Goal: Information Seeking & Learning: Find specific fact

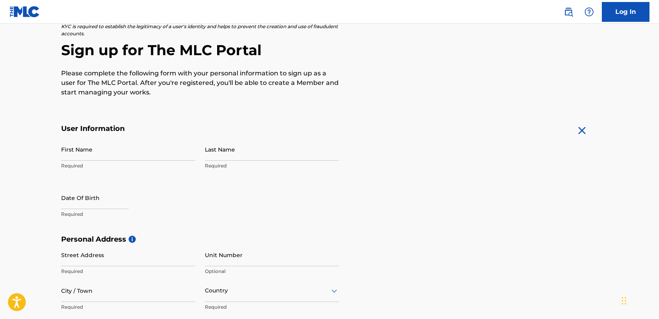
scroll to position [63, 0]
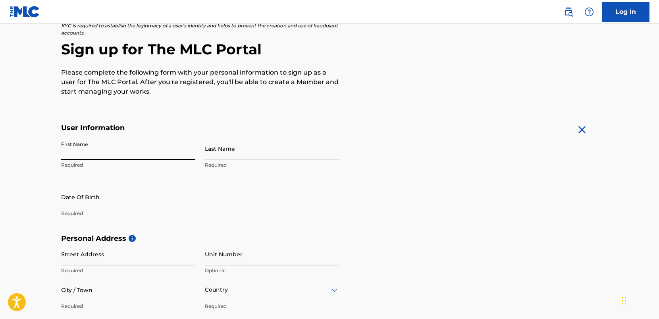
click at [99, 154] on input "First Name" at bounding box center [128, 148] width 134 height 23
type input "H"
type input "[PERSON_NAME]"
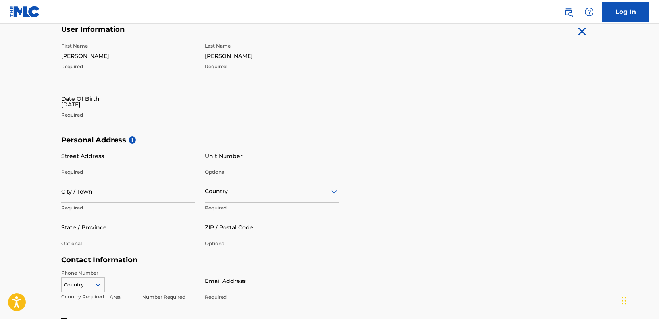
scroll to position [162, 0]
type input "[DATE]"
click at [110, 154] on input "Street Address" at bounding box center [128, 155] width 134 height 23
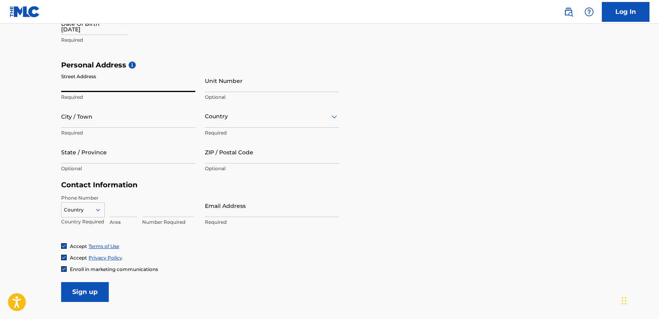
scroll to position [237, 0]
type input "[STREET_ADDRESS][PERSON_NAME]"
click at [96, 117] on input "City / Town" at bounding box center [128, 115] width 134 height 23
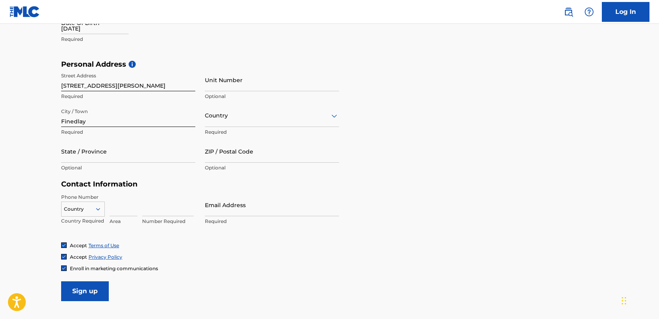
click at [73, 124] on input "Finedlay" at bounding box center [128, 115] width 134 height 23
type input "Findlay"
click at [276, 121] on div "Country" at bounding box center [272, 115] width 134 height 23
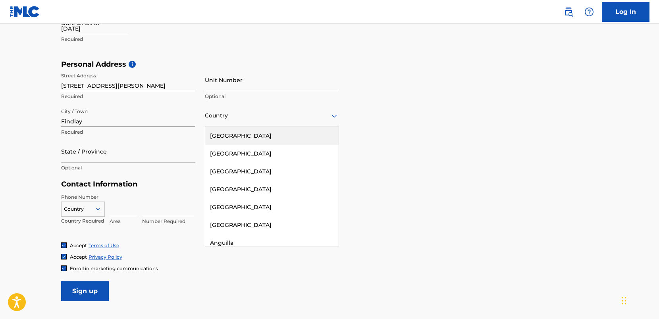
click at [261, 138] on div "[GEOGRAPHIC_DATA]" at bounding box center [271, 136] width 133 height 18
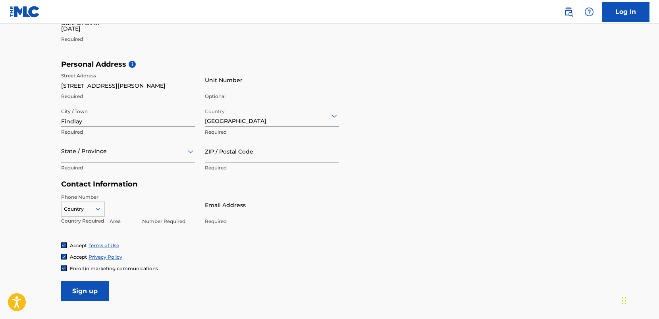
click at [64, 160] on div "State / Province" at bounding box center [128, 151] width 134 height 23
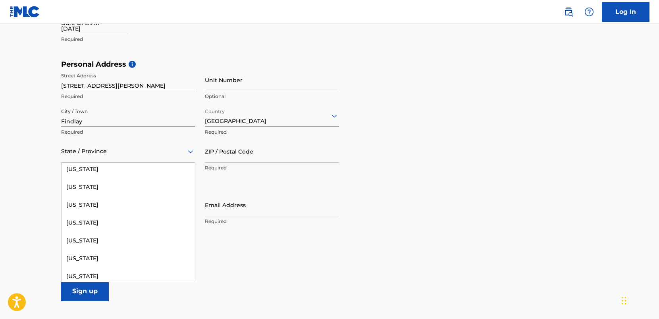
scroll to position [592, 0]
click at [80, 257] on div "[US_STATE]" at bounding box center [128, 258] width 133 height 18
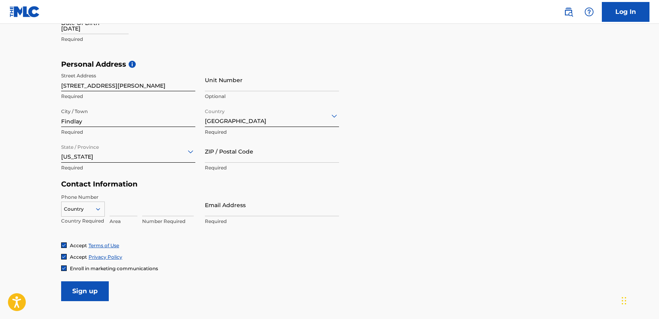
click at [222, 156] on input "ZIP / Postal Code" at bounding box center [272, 151] width 134 height 23
type input "45840"
click at [90, 218] on p "Country Required" at bounding box center [83, 221] width 44 height 7
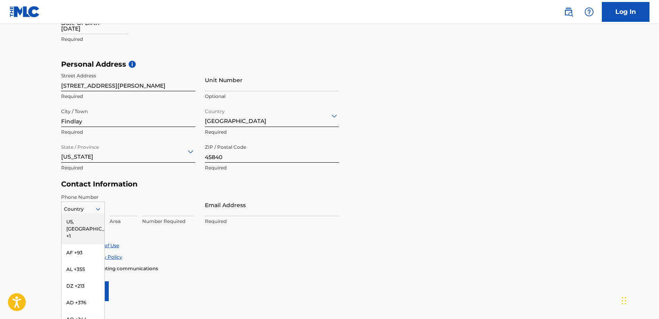
scroll to position [251, 0]
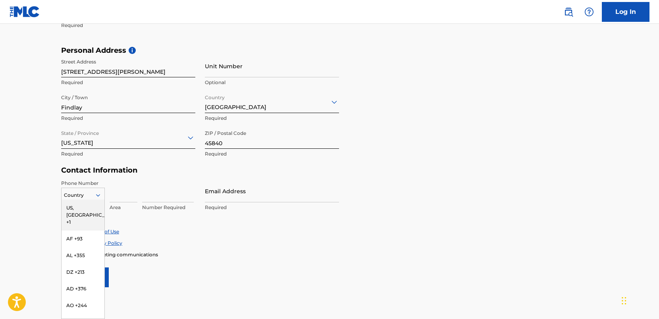
click at [90, 200] on div "US, [GEOGRAPHIC_DATA] +1, 1 of 216. 216 results available. Use Up and Down to c…" at bounding box center [83, 194] width 44 height 12
click at [92, 209] on div "US, [GEOGRAPHIC_DATA] +1" at bounding box center [83, 215] width 43 height 31
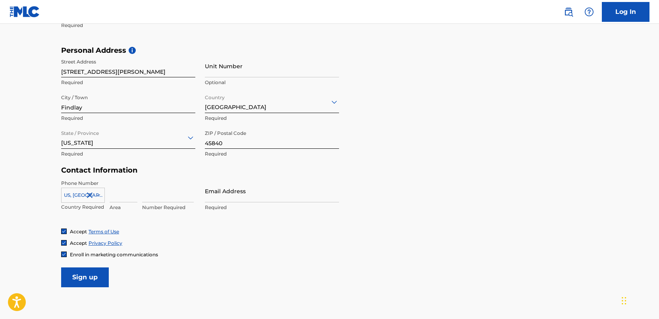
click at [124, 198] on input at bounding box center [124, 191] width 28 height 23
type input "419"
type input "8908884"
click at [221, 190] on input "Email Address" at bounding box center [272, 191] width 134 height 23
type input "J"
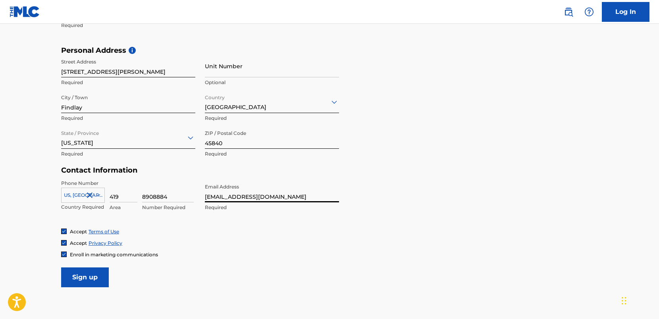
type input "[EMAIL_ADDRESS][DOMAIN_NAME]"
click at [81, 278] on input "Sign up" at bounding box center [85, 278] width 48 height 20
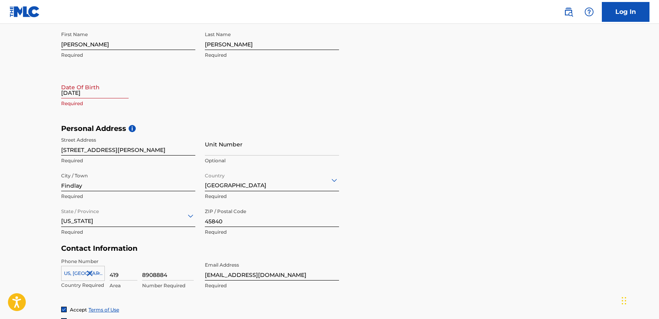
scroll to position [147, 0]
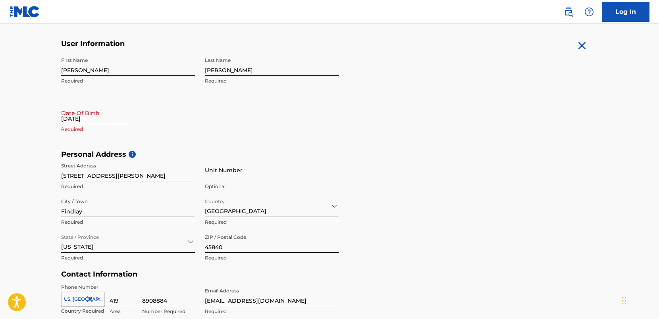
click at [99, 121] on input "[DATE]" at bounding box center [94, 113] width 67 height 23
select select "7"
select select "2025"
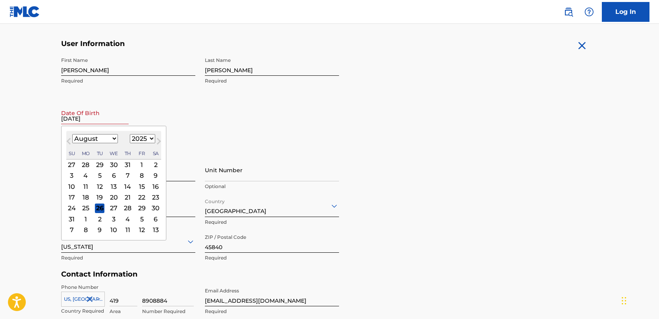
click at [150, 141] on select "1899 1900 1901 1902 1903 1904 1905 1906 1907 1908 1909 1910 1911 1912 1913 1914…" at bounding box center [142, 138] width 25 height 9
click at [130, 201] on div "21" at bounding box center [128, 198] width 10 height 10
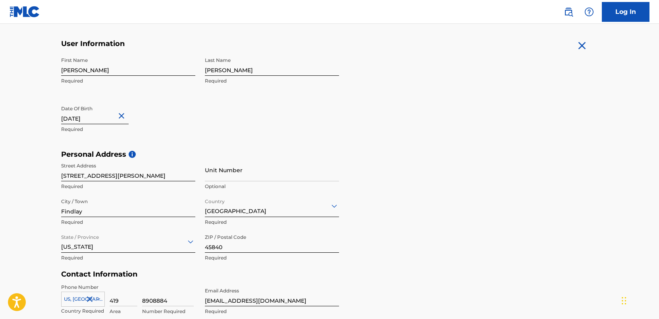
click at [103, 121] on input "[DATE]" at bounding box center [94, 113] width 67 height 23
select select "7"
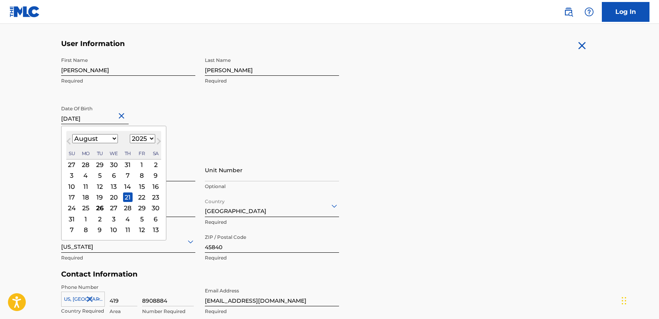
click at [149, 139] on select "1899 1900 1901 1902 1903 1904 1905 1906 1907 1908 1909 1910 1911 1912 1913 1914…" at bounding box center [142, 138] width 25 height 9
select select "1977"
click at [130, 134] on select "1899 1900 1901 1902 1903 1904 1905 1906 1907 1908 1909 1910 1911 1912 1913 1914…" at bounding box center [142, 138] width 25 height 9
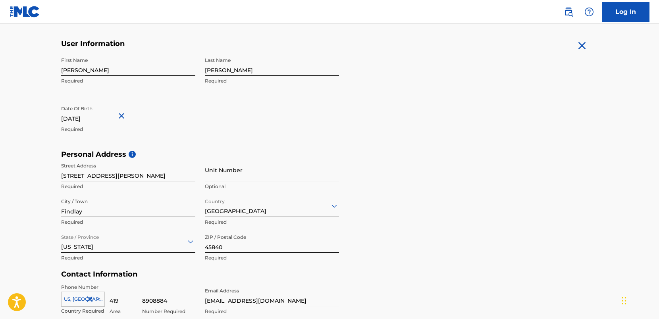
click at [196, 115] on div "First Name [PERSON_NAME] Required Last Name [PERSON_NAME] Required Date Of Birt…" at bounding box center [200, 101] width 278 height 97
click at [97, 113] on input "[DATE]" at bounding box center [94, 113] width 67 height 23
select select "7"
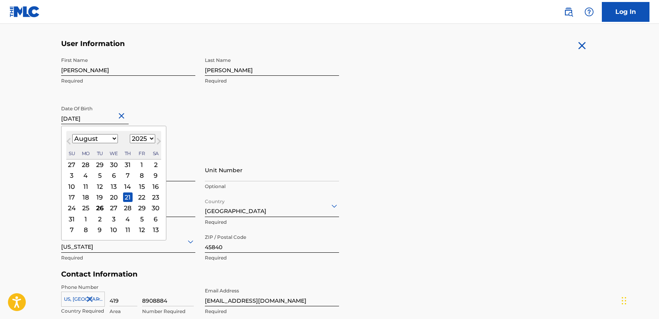
click at [139, 142] on select "1899 1900 1901 1902 1903 1904 1905 1906 1907 1908 1909 1910 1911 1912 1913 1914…" at bounding box center [142, 138] width 25 height 9
select select "1977"
click at [130, 134] on select "1899 1900 1901 1902 1903 1904 1905 1906 1907 1908 1909 1910 1911 1912 1913 1914…" at bounding box center [142, 138] width 25 height 9
click at [72, 195] on div "21" at bounding box center [72, 198] width 10 height 10
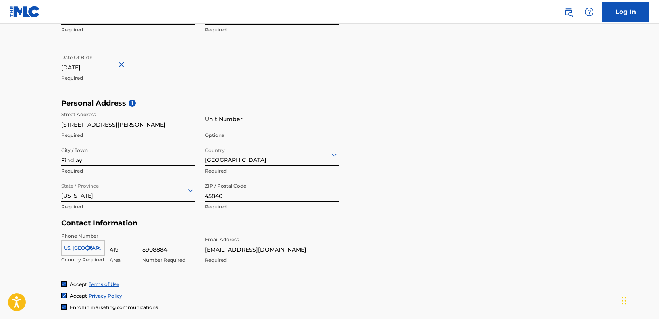
scroll to position [302, 0]
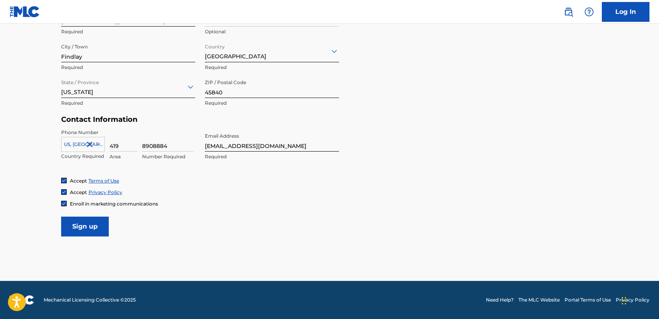
click at [75, 231] on input "Sign up" at bounding box center [85, 227] width 48 height 20
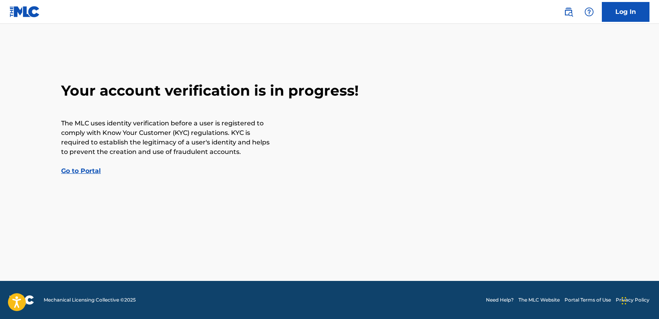
click at [87, 171] on link "Go to Portal" at bounding box center [81, 171] width 40 height 8
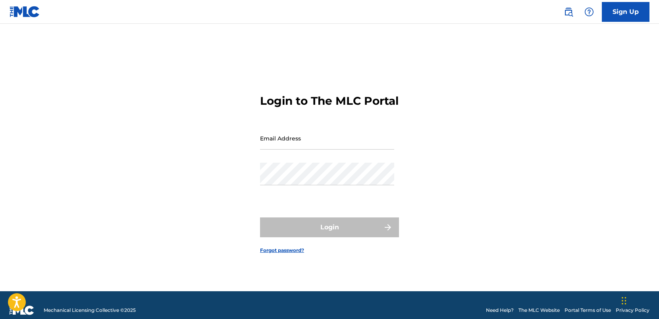
click at [310, 144] on input "Email Address" at bounding box center [327, 138] width 134 height 23
type input "W"
click at [284, 142] on input "Email Address" at bounding box center [327, 138] width 134 height 23
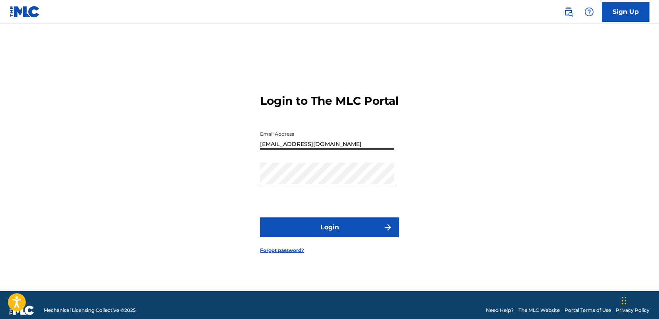
type input "[EMAIL_ADDRESS][DOMAIN_NAME]"
click at [270, 235] on button "Login" at bounding box center [329, 228] width 139 height 20
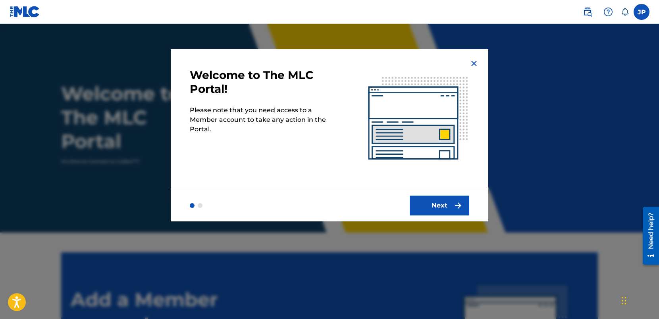
click at [443, 205] on button "Next" at bounding box center [440, 206] width 60 height 20
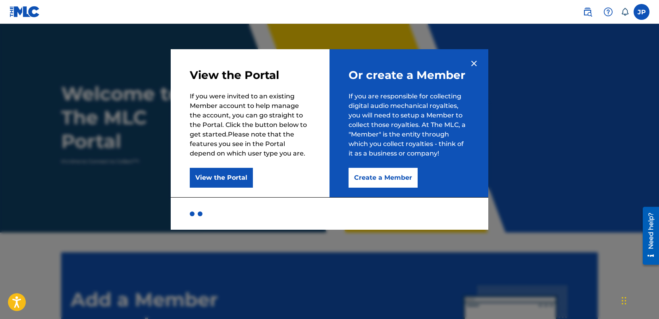
click at [206, 179] on button "View the Portal" at bounding box center [221, 178] width 63 height 20
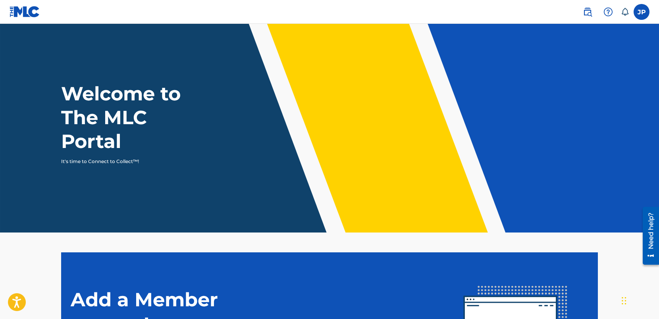
click at [589, 14] on img at bounding box center [588, 12] width 10 height 10
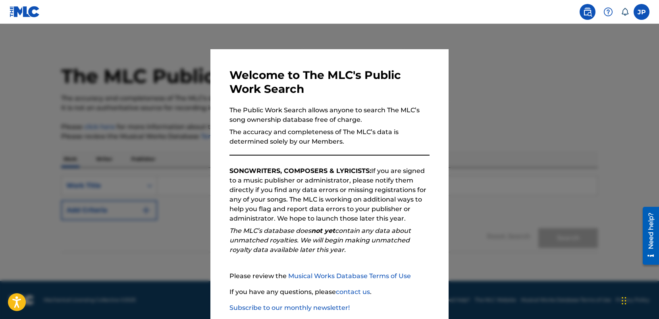
scroll to position [44, 0]
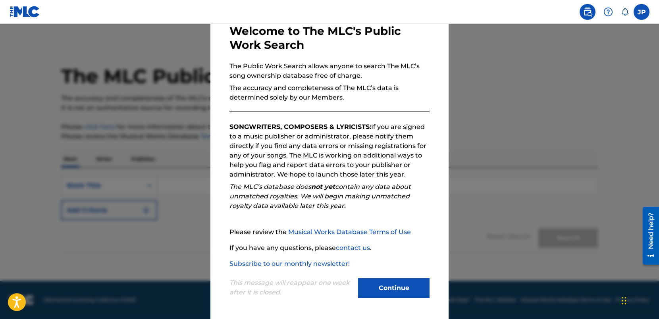
click at [379, 286] on button "Continue" at bounding box center [393, 288] width 71 height 20
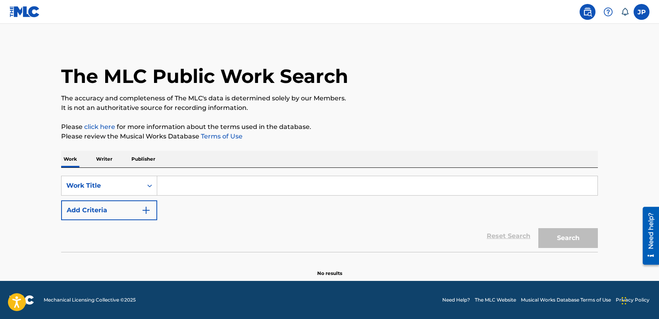
click at [186, 181] on input "Search Form" at bounding box center [377, 185] width 440 height 19
type input "a"
click at [538, 228] on button "Search" at bounding box center [568, 238] width 60 height 20
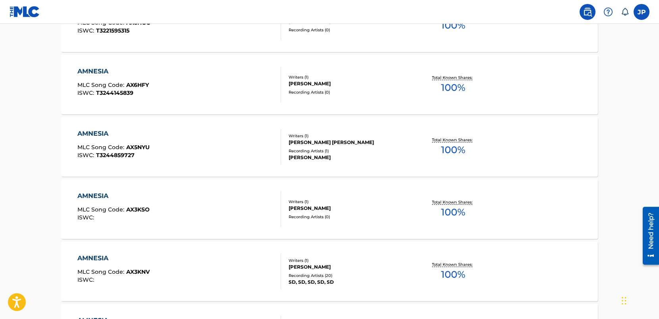
scroll to position [0, 0]
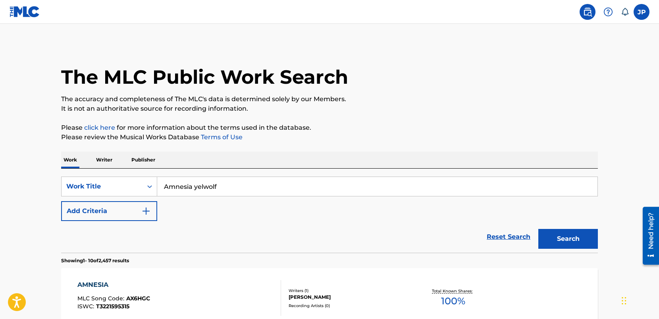
click at [210, 193] on input "Amnesia yelwolf" at bounding box center [377, 186] width 440 height 19
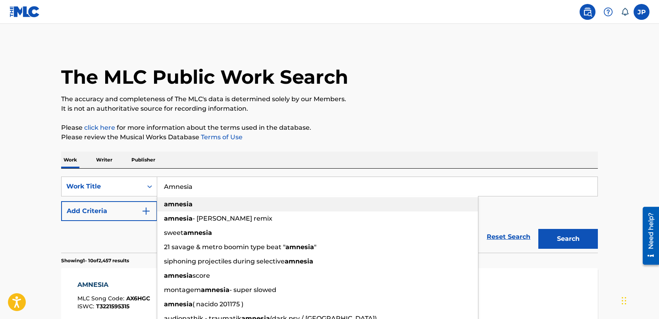
click at [199, 202] on div "amnesia" at bounding box center [317, 204] width 321 height 14
type input "amnesia"
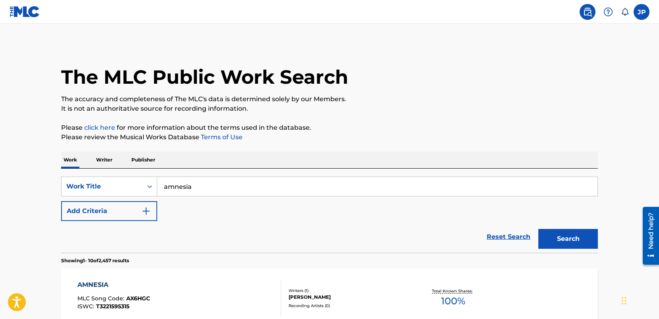
click at [117, 219] on button "Add Criteria" at bounding box center [109, 211] width 96 height 20
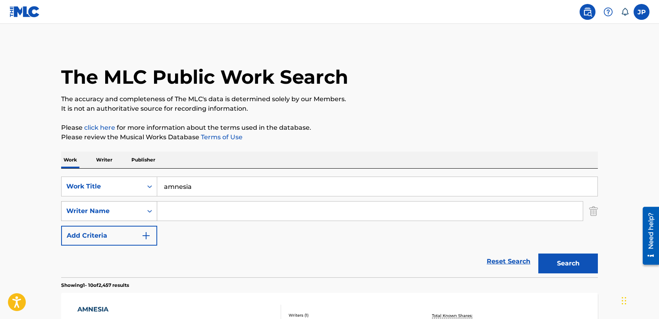
click at [120, 218] on div "Writer Name" at bounding box center [109, 211] width 96 height 20
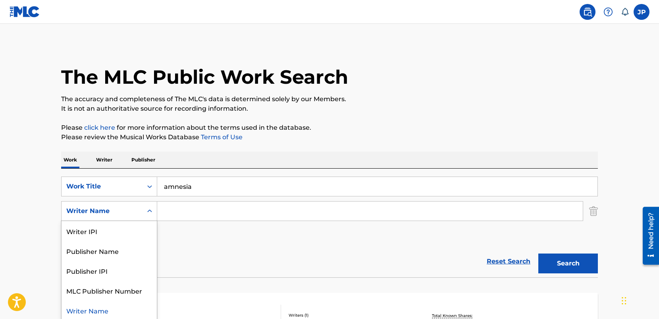
scroll to position [2, 0]
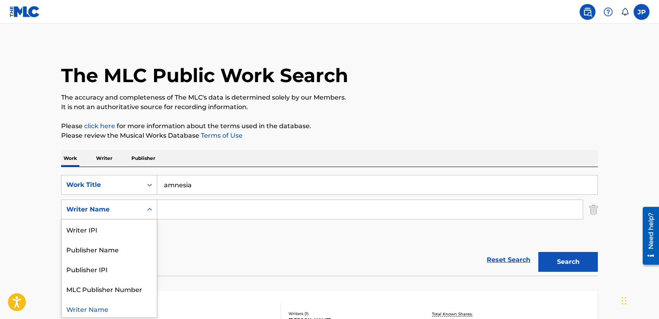
click at [214, 215] on input "Search Form" at bounding box center [369, 209] width 425 height 19
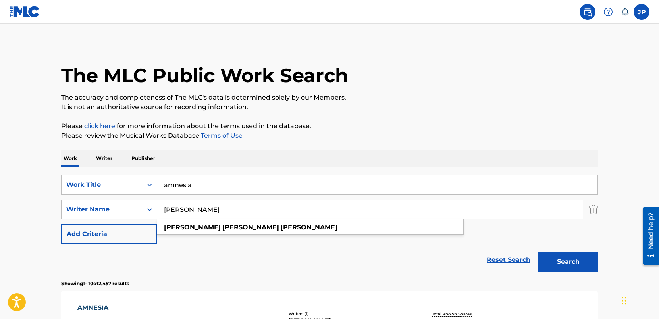
click at [538, 252] on button "Search" at bounding box center [568, 262] width 60 height 20
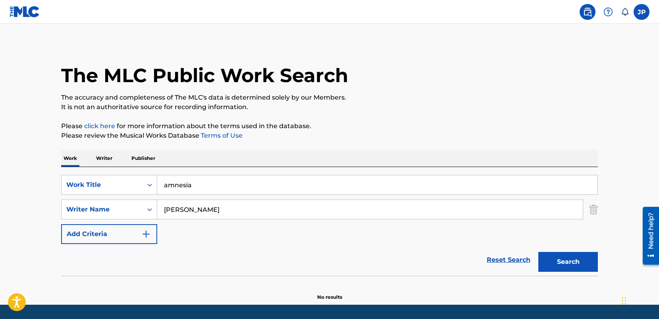
scroll to position [25, 0]
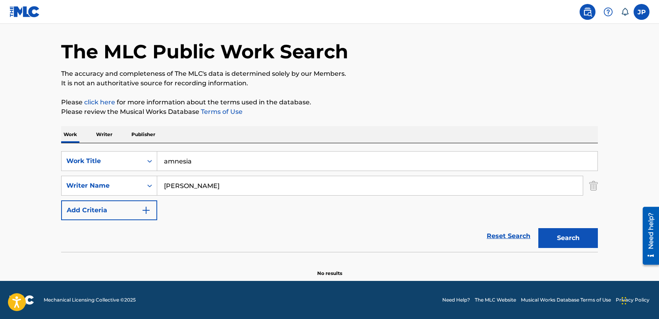
click at [210, 189] on input "[PERSON_NAME]" at bounding box center [369, 185] width 425 height 19
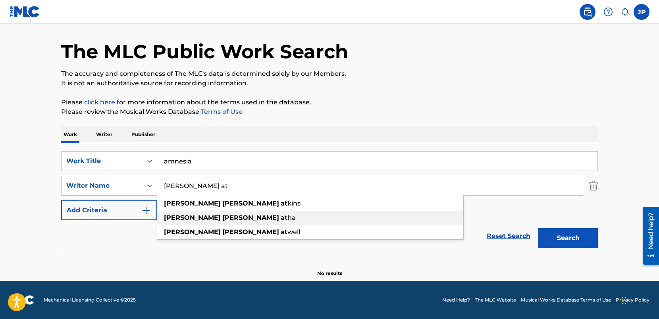
click at [272, 221] on div "[PERSON_NAME] at ha" at bounding box center [310, 218] width 306 height 14
type input "[PERSON_NAME]"
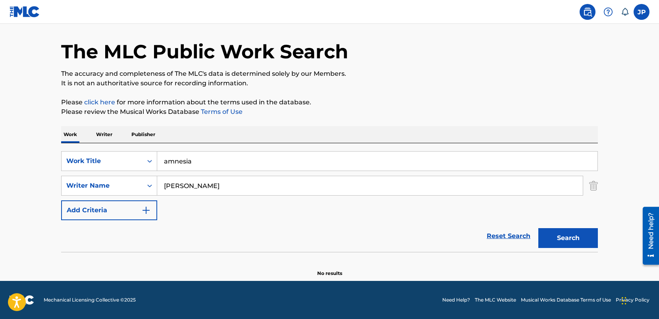
click at [185, 164] on input "amnesia" at bounding box center [377, 161] width 440 height 19
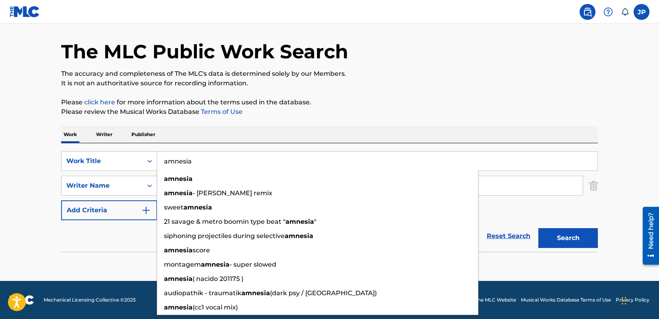
click at [185, 164] on input "amnesia" at bounding box center [377, 161] width 440 height 19
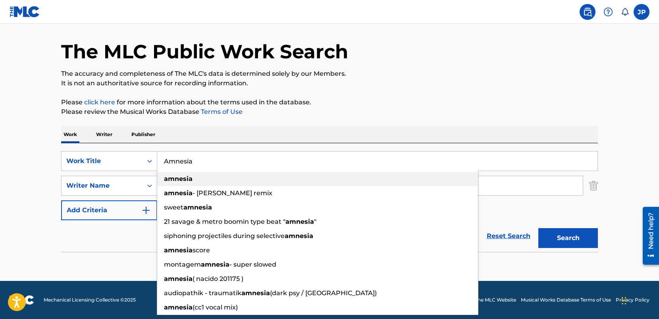
click at [181, 176] on strong "amnesia" at bounding box center [178, 179] width 29 height 8
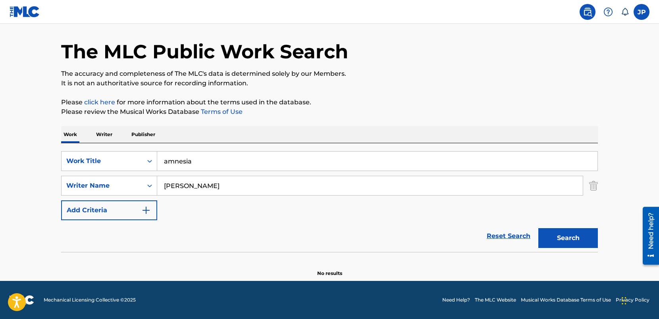
click at [135, 217] on button "Add Criteria" at bounding box center [109, 210] width 96 height 20
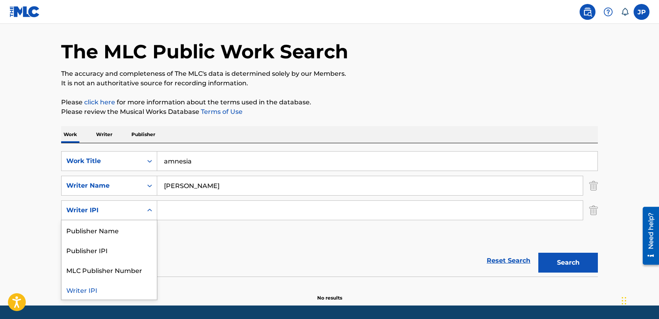
click at [139, 218] on div "Writer IPI" at bounding box center [109, 210] width 96 height 20
click at [137, 214] on div "Writer IPI" at bounding box center [101, 211] width 71 height 10
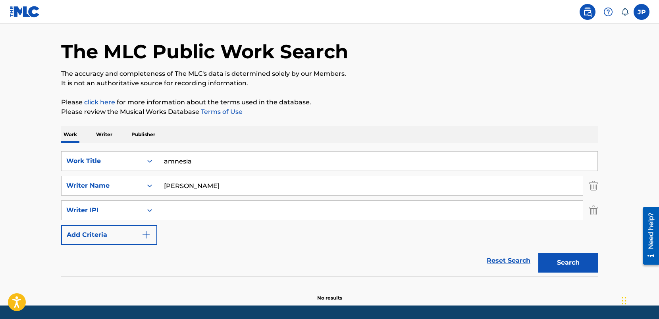
click at [585, 274] on div "Search" at bounding box center [566, 261] width 64 height 32
click at [578, 267] on button "Search" at bounding box center [568, 263] width 60 height 20
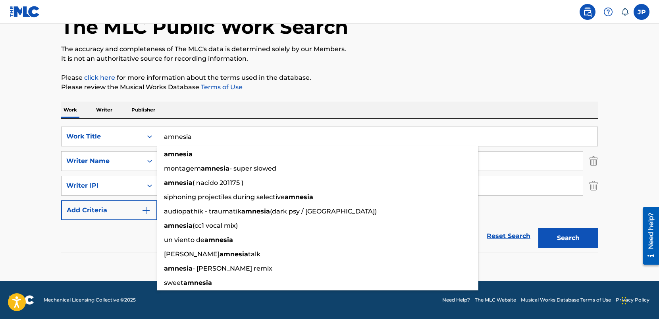
click at [186, 135] on input "amnesia" at bounding box center [377, 136] width 440 height 19
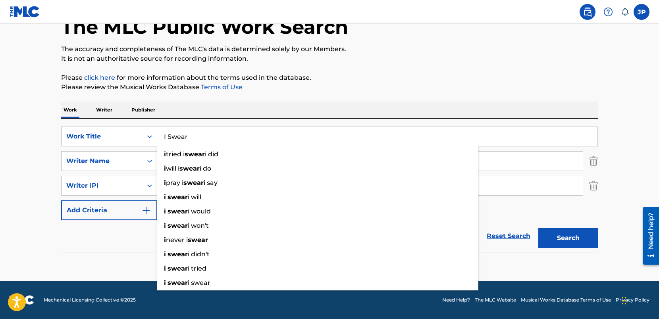
type input "I Swear"
click at [37, 177] on main "The MLC Public Work Search The accuracy and completeness of The MLC's data is d…" at bounding box center [329, 127] width 659 height 307
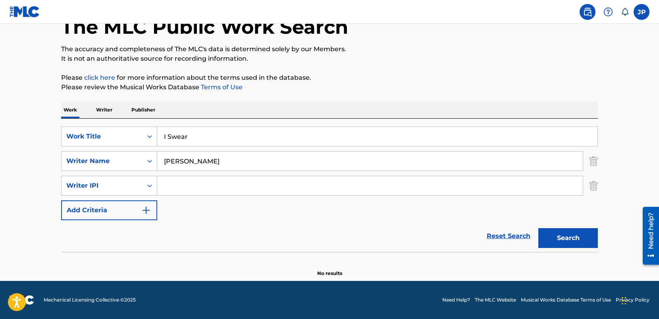
click at [597, 184] on img "Search Form" at bounding box center [593, 186] width 9 height 20
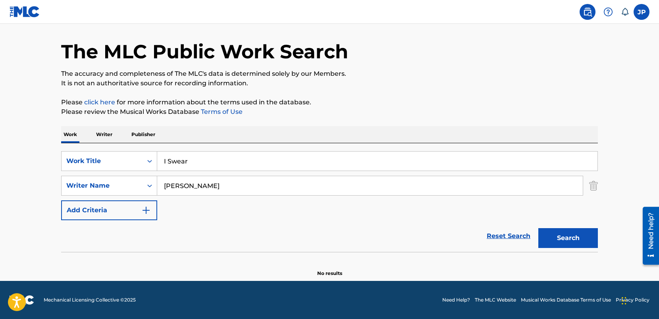
scroll to position [25, 0]
click at [576, 246] on button "Search" at bounding box center [568, 238] width 60 height 20
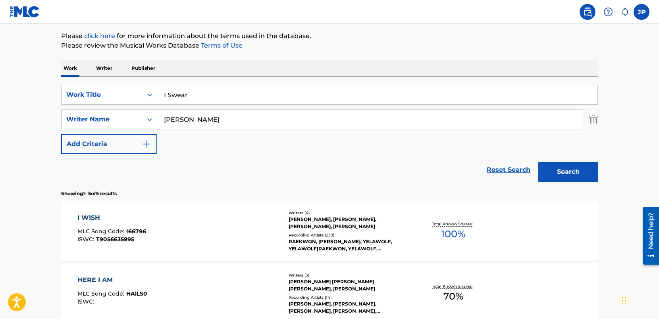
scroll to position [0, 0]
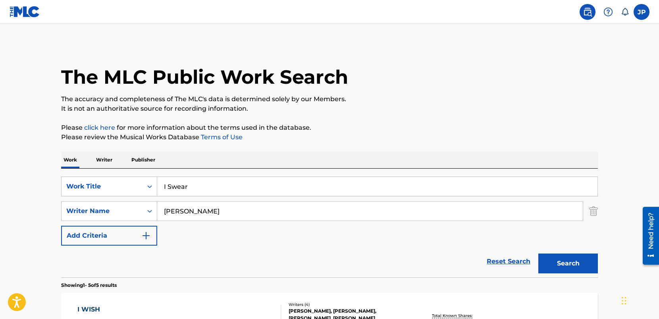
click at [107, 160] on p "Writer" at bounding box center [104, 160] width 21 height 17
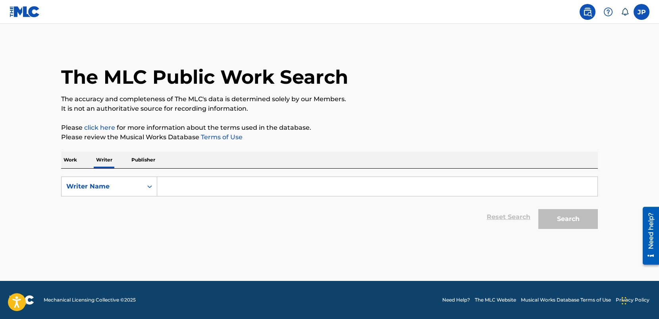
click at [188, 173] on div "SearchWithCriteria53e328b1-34d1-43f9-b987-f3009a7a06f6 Writer Name Reset Search…" at bounding box center [329, 201] width 537 height 64
click at [181, 189] on input "Search Form" at bounding box center [377, 186] width 440 height 19
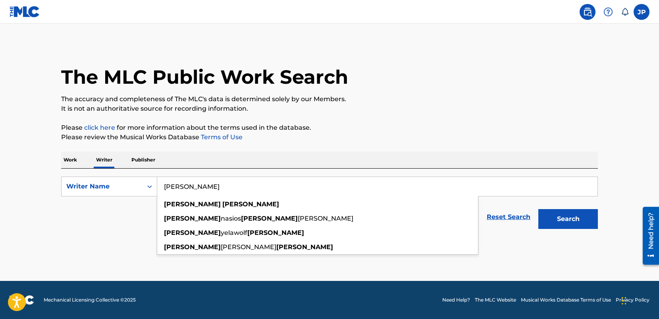
type input "[PERSON_NAME]"
click at [641, 4] on label at bounding box center [641, 12] width 16 height 16
click at [641, 12] on input "[PERSON_NAME] [EMAIL_ADDRESS][DOMAIN_NAME] Notification Preferences Profile Log…" at bounding box center [641, 12] width 0 height 0
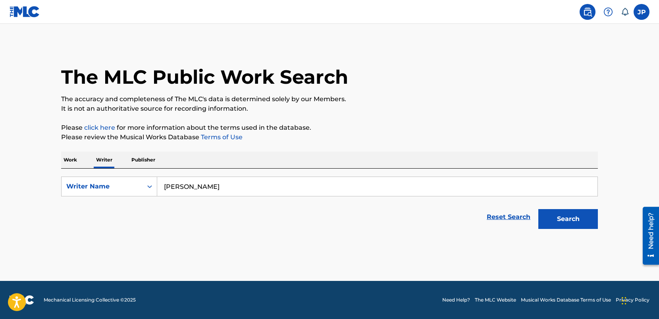
click at [641, 4] on div "JP JP [PERSON_NAME] [EMAIL_ADDRESS][DOMAIN_NAME] Notification Preferences Profi…" at bounding box center [641, 12] width 16 height 16
